Goal: Task Accomplishment & Management: Manage account settings

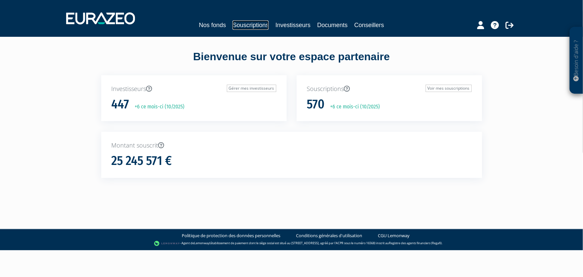
click at [244, 25] on link "Souscriptions" at bounding box center [250, 24] width 36 height 9
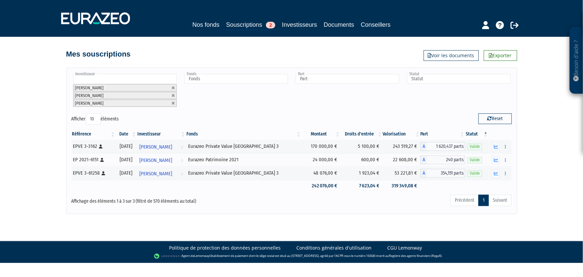
click at [207, 91] on div "Fonds Idinvest Entrepreneurs Club Eurazeo Private Value Europe 3 Eurazeo Patrim…" at bounding box center [236, 90] width 106 height 35
click at [130, 79] on input "text" at bounding box center [125, 79] width 104 height 10
type input "lhez"
click at [129, 114] on li "Matei LHEZ" at bounding box center [125, 112] width 106 height 8
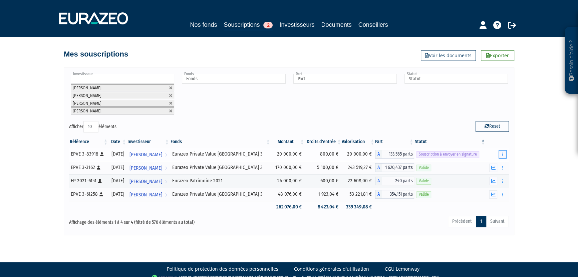
click at [502, 155] on icon "button" at bounding box center [502, 154] width 1 height 4
click at [494, 164] on link "Envoyer à signer" at bounding box center [486, 166] width 38 height 11
click at [130, 78] on input "text" at bounding box center [123, 79] width 104 height 10
type input "lhez"
click at [115, 127] on li "Milo LHEZ" at bounding box center [122, 128] width 106 height 8
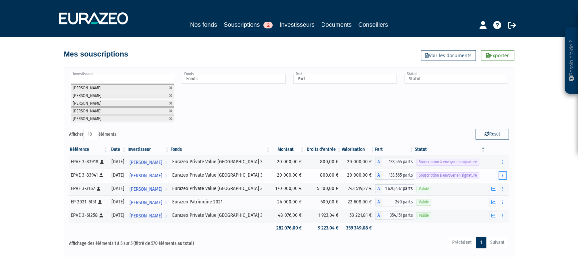
click at [505, 172] on button "button" at bounding box center [503, 175] width 8 height 8
click at [496, 186] on link "Envoyer à signer" at bounding box center [486, 187] width 38 height 11
click at [169, 118] on link at bounding box center [171, 119] width 4 height 4
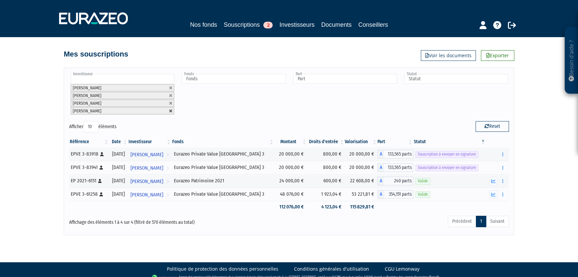
click at [171, 110] on link at bounding box center [171, 111] width 4 height 4
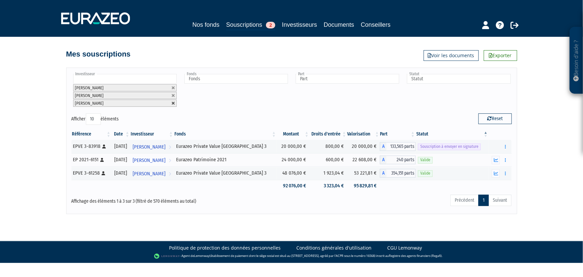
click at [174, 102] on link at bounding box center [173, 103] width 4 height 4
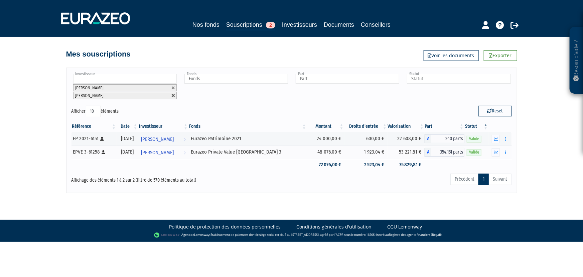
click at [172, 94] on link at bounding box center [173, 96] width 4 height 4
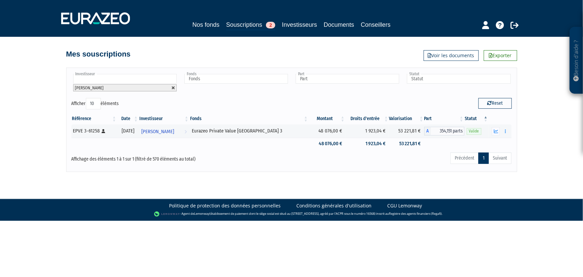
click at [174, 87] on link at bounding box center [173, 88] width 4 height 4
type input "Investisseur"
